Goal: Information Seeking & Learning: Check status

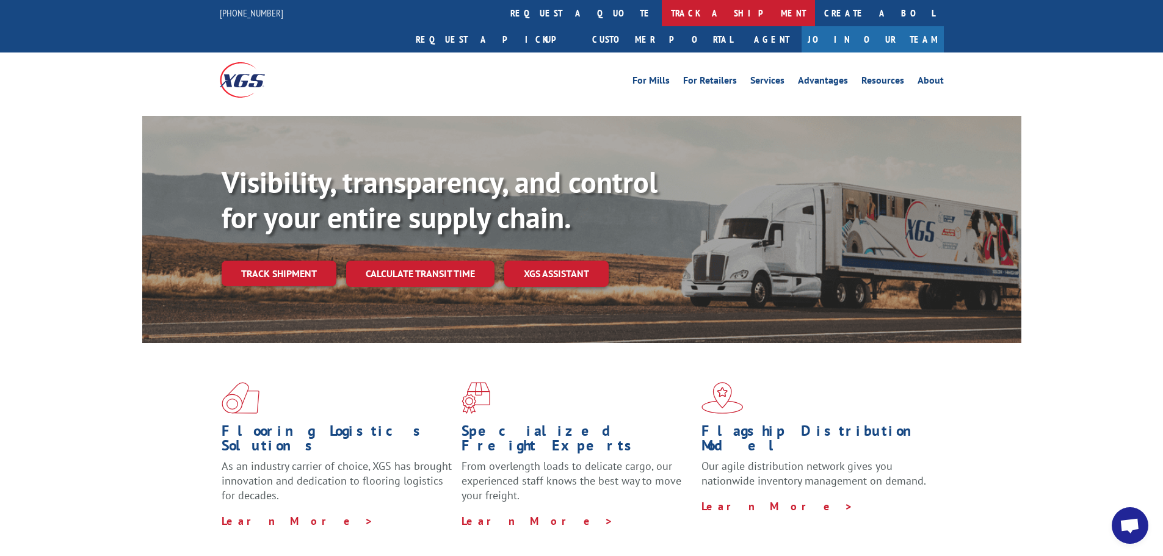
click at [662, 23] on link "track a shipment" at bounding box center [738, 13] width 153 height 26
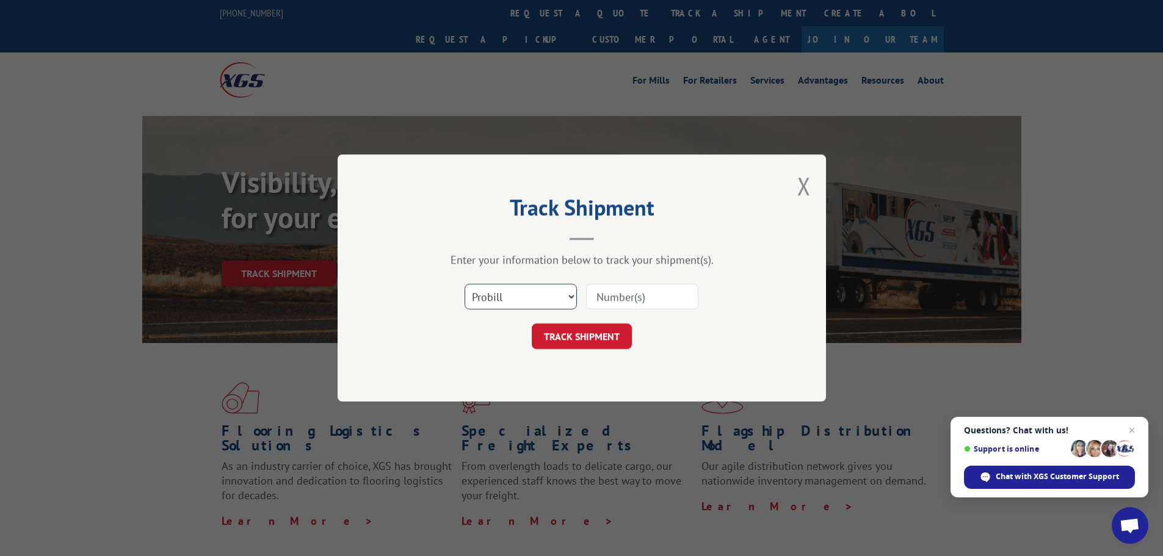
click at [539, 300] on select "Select category... Probill BOL PO" at bounding box center [520, 297] width 112 height 26
select select "bol"
click at [464, 284] on select "Select category... Probill BOL PO" at bounding box center [520, 297] width 112 height 26
click at [614, 302] on input at bounding box center [642, 297] width 112 height 26
paste input "15339872"
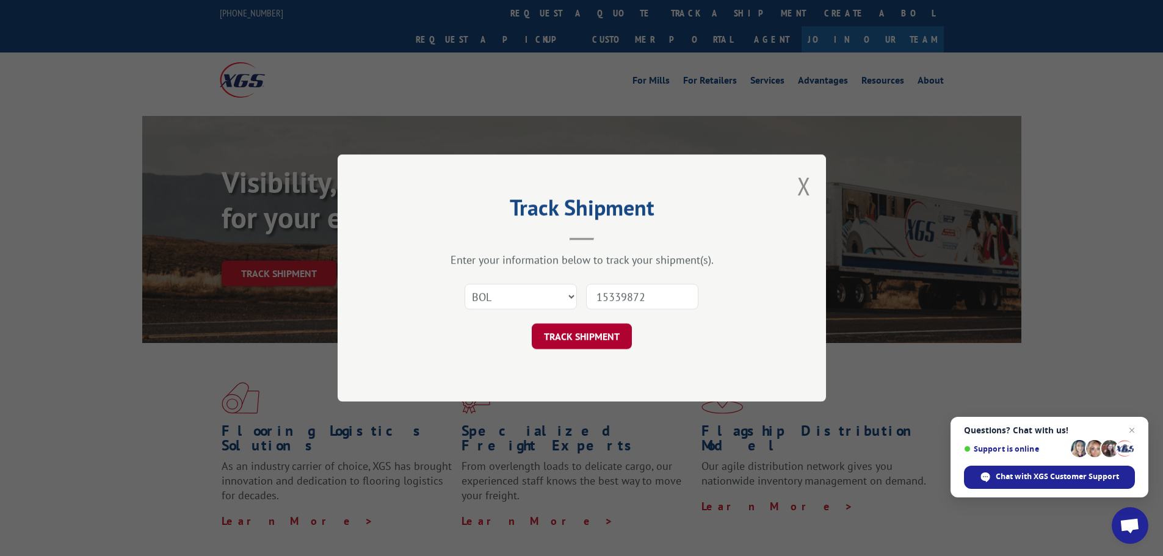
type input "15339872"
click at [616, 336] on button "TRACK SHIPMENT" at bounding box center [582, 336] width 100 height 26
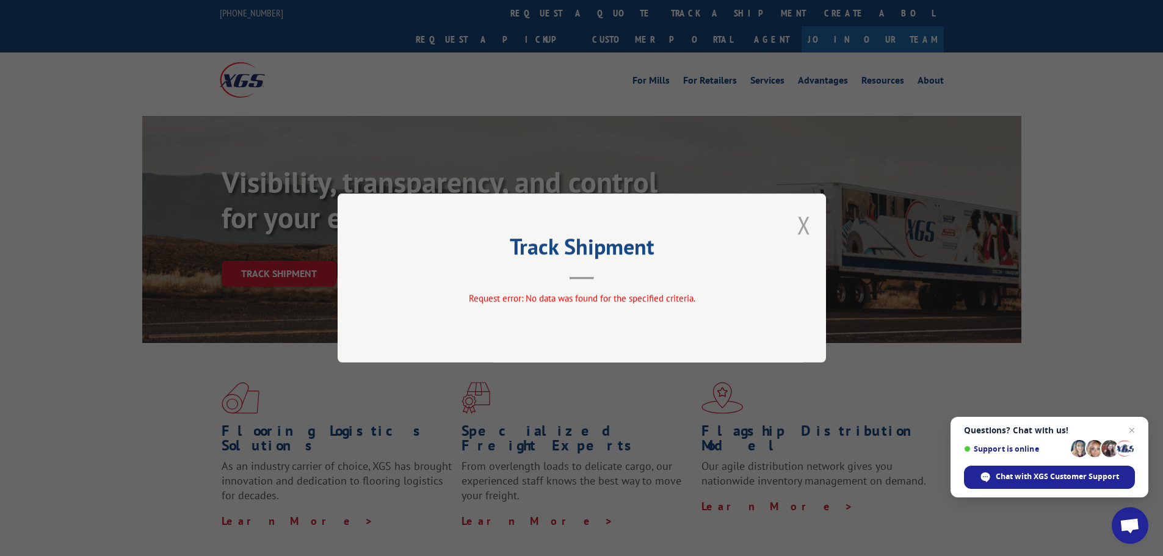
click at [800, 229] on button "Close modal" at bounding box center [803, 225] width 13 height 32
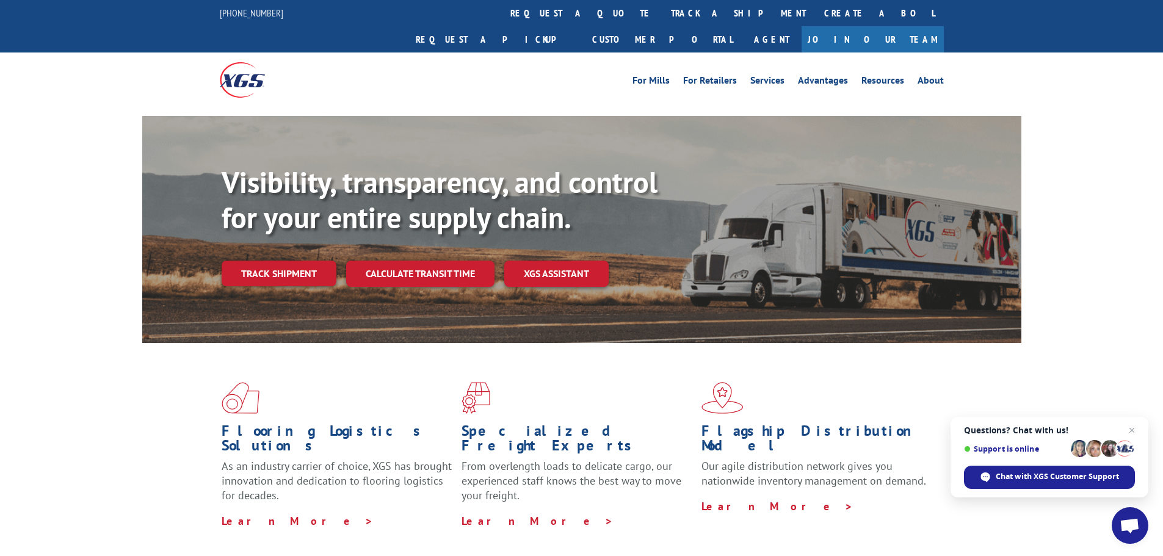
click at [662, 18] on link "track a shipment" at bounding box center [738, 13] width 153 height 26
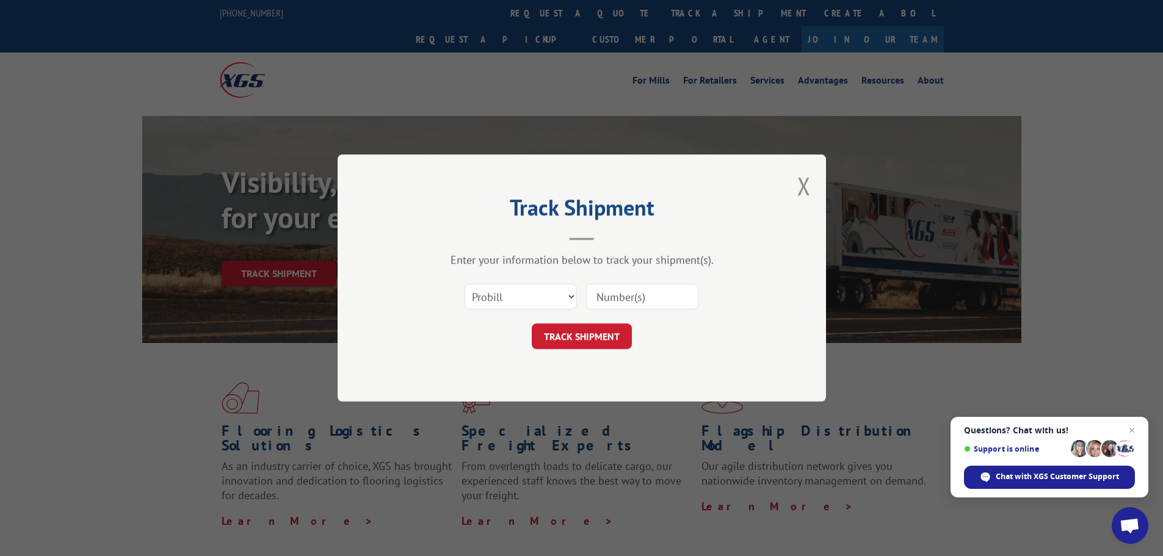
paste input "15339872"
type input "15339872"
click at [618, 331] on button "TRACK SHIPMENT" at bounding box center [582, 336] width 100 height 26
